Goal: Communication & Community: Ask a question

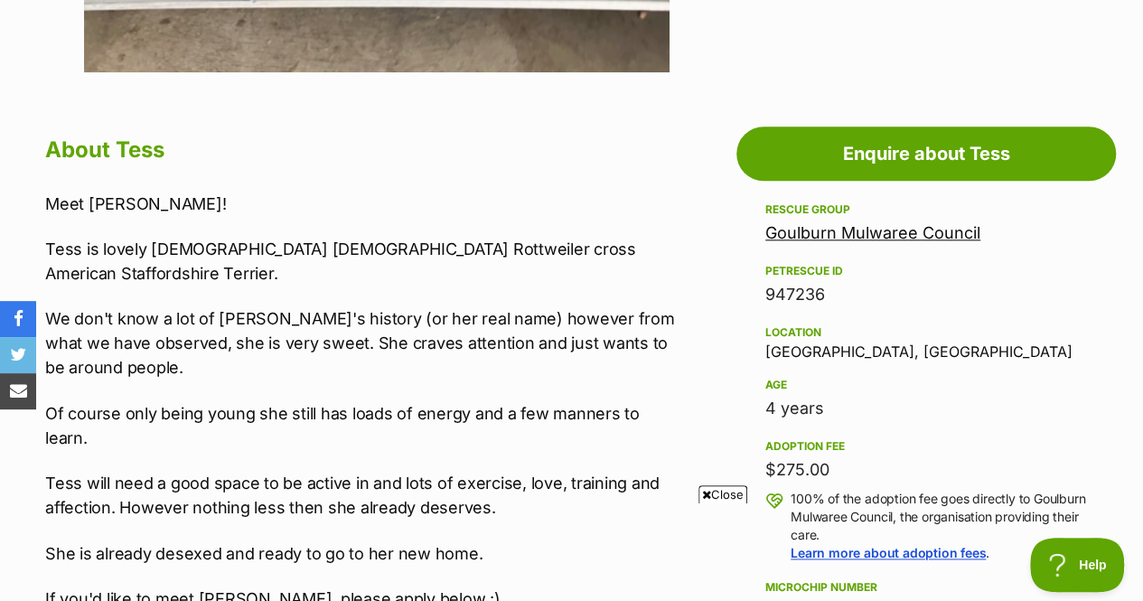
scroll to position [881, 0]
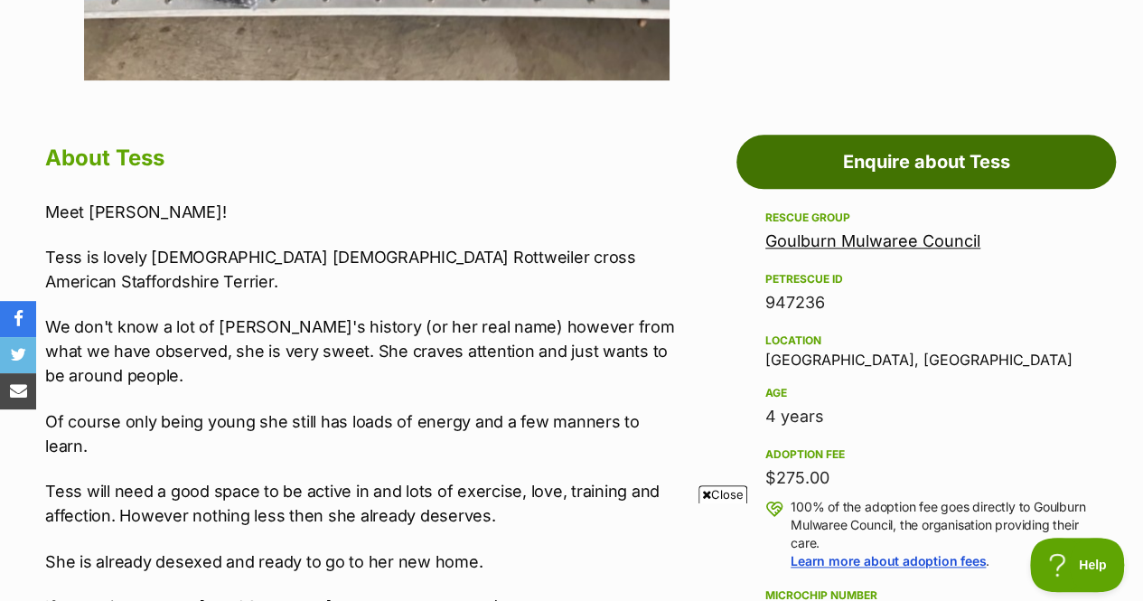
click at [931, 156] on link "Enquire about Tess" at bounding box center [925, 162] width 379 height 54
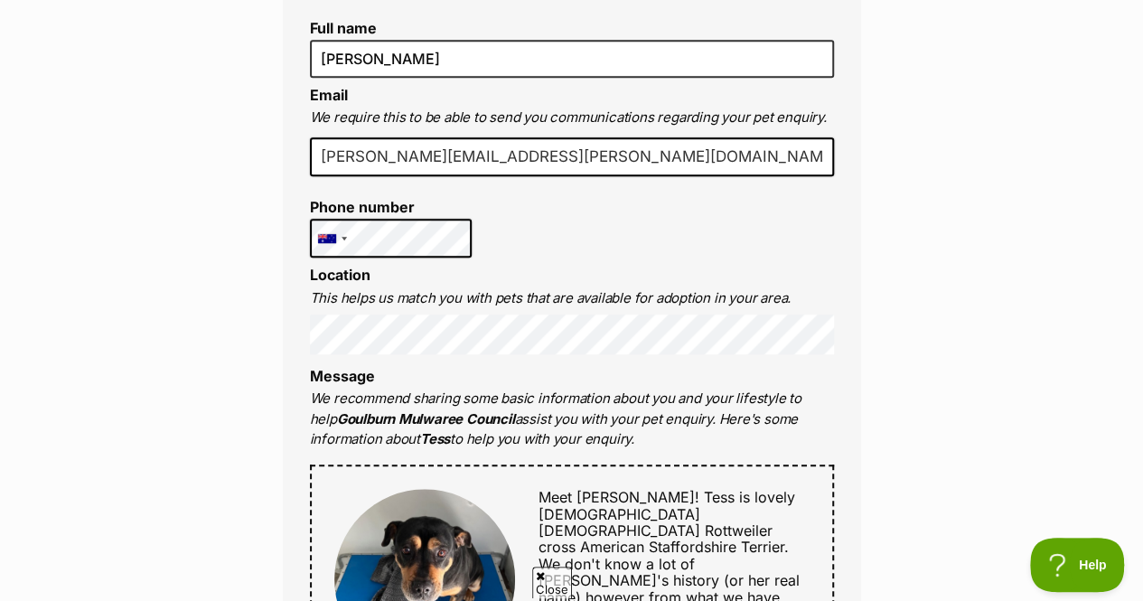
scroll to position [517, 0]
click at [582, 152] on input "[PERSON_NAME][EMAIL_ADDRESS][PERSON_NAME][DOMAIN_NAME]" at bounding box center [572, 158] width 524 height 40
drag, startPoint x: 594, startPoint y: 154, endPoint x: 370, endPoint y: 164, distance: 223.3
click at [370, 164] on input "[PERSON_NAME][EMAIL_ADDRESS][PERSON_NAME][DOMAIN_NAME]" at bounding box center [572, 158] width 524 height 40
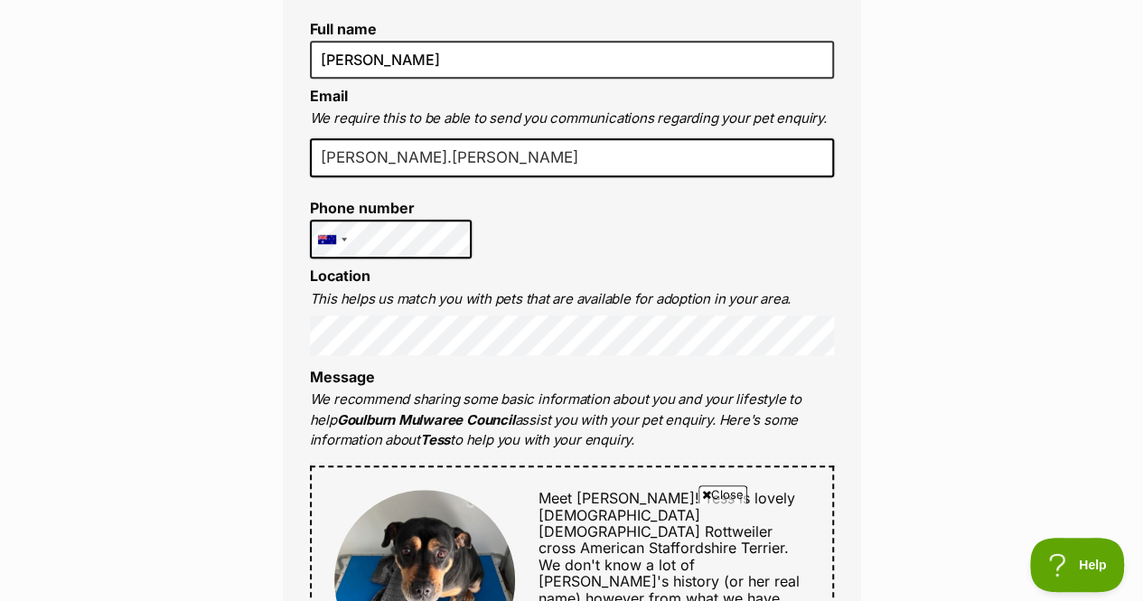
type input "[PERSON_NAME][EMAIL_ADDRESS][PERSON_NAME][DOMAIN_NAME]"
click at [546, 227] on div "Full name [PERSON_NAME] Email We require this to be able to send you communicat…" at bounding box center [572, 592] width 578 height 1214
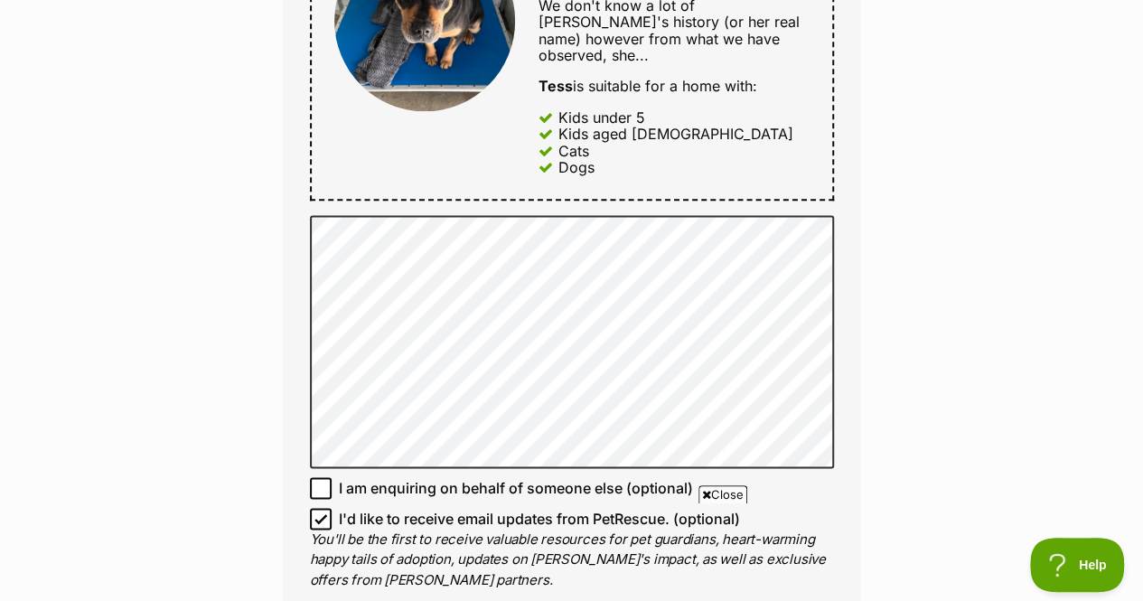
scroll to position [1087, 0]
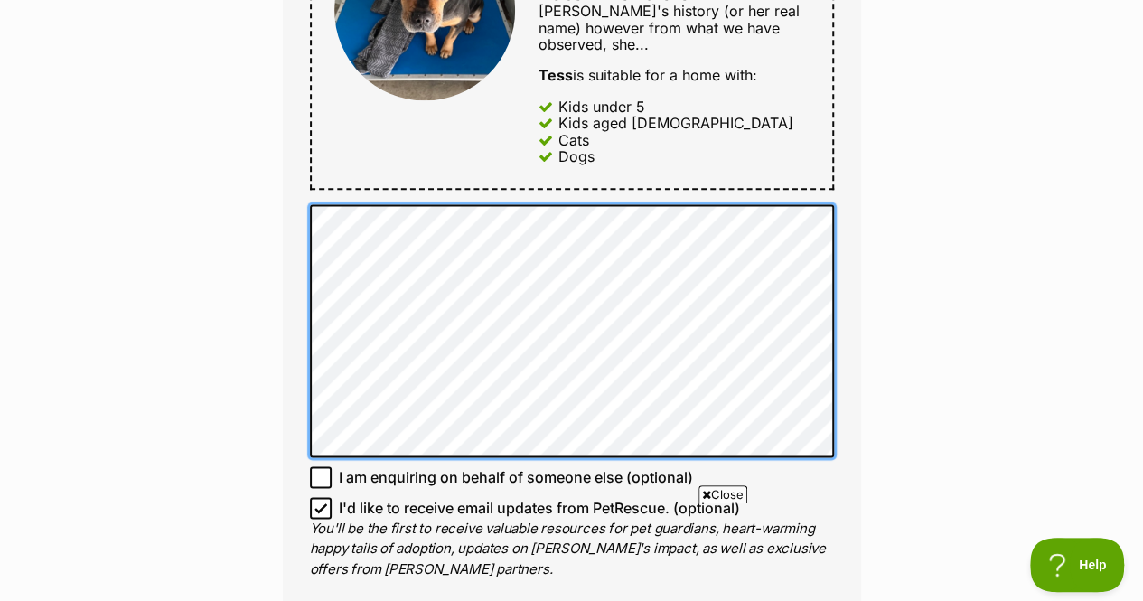
click at [302, 188] on div "Full name [PERSON_NAME] Email We require this to be able to send you communicat…" at bounding box center [572, 22] width 578 height 1214
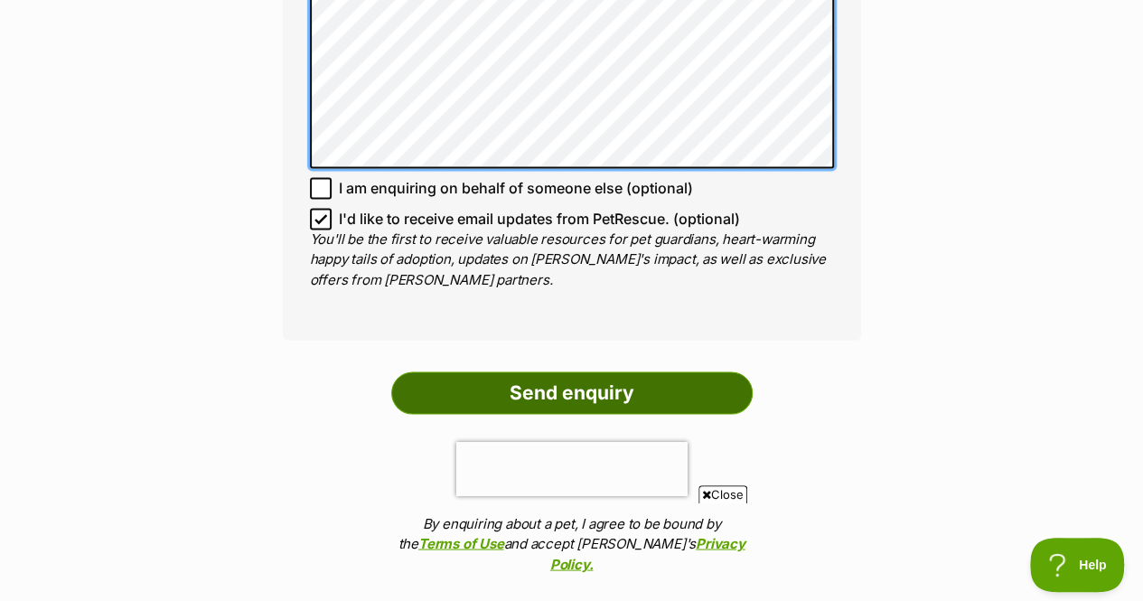
scroll to position [1379, 0]
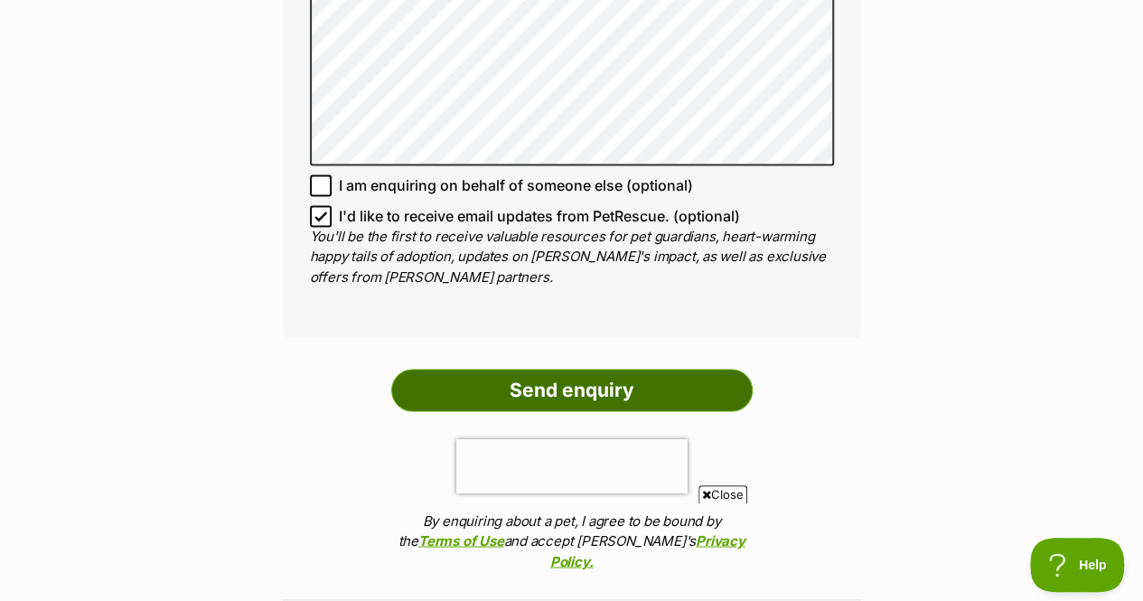
click at [624, 369] on input "Send enquiry" at bounding box center [571, 390] width 361 height 42
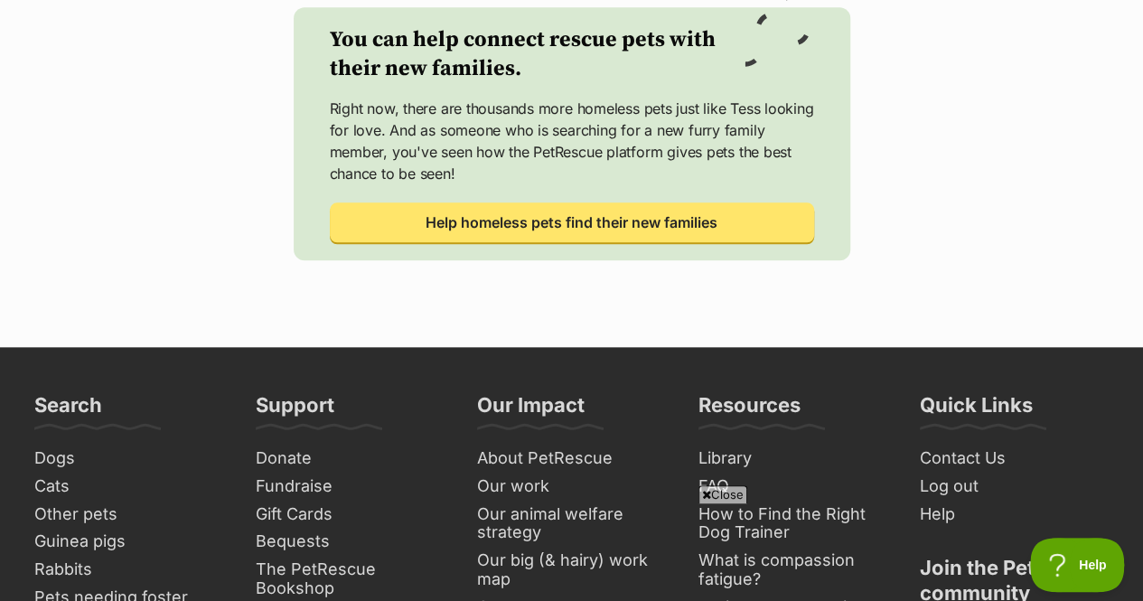
scroll to position [764, 0]
